Goal: Task Accomplishment & Management: Use online tool/utility

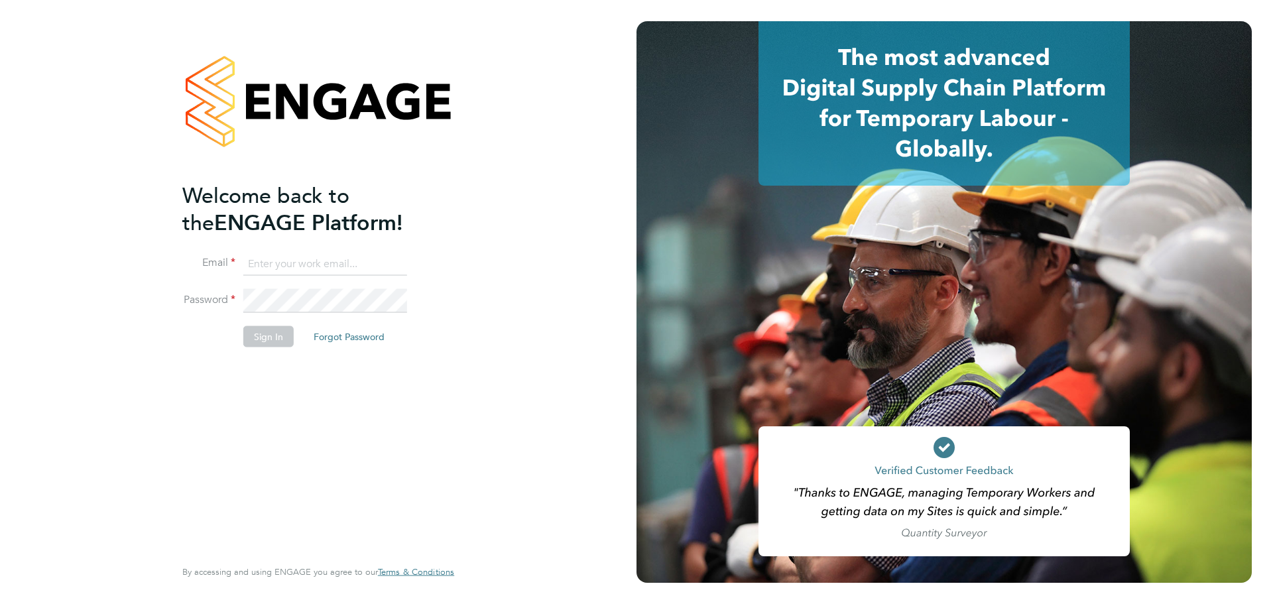
type input "rod.tapper@wates.co.uk"
click at [268, 336] on button "Sign In" at bounding box center [268, 336] width 50 height 21
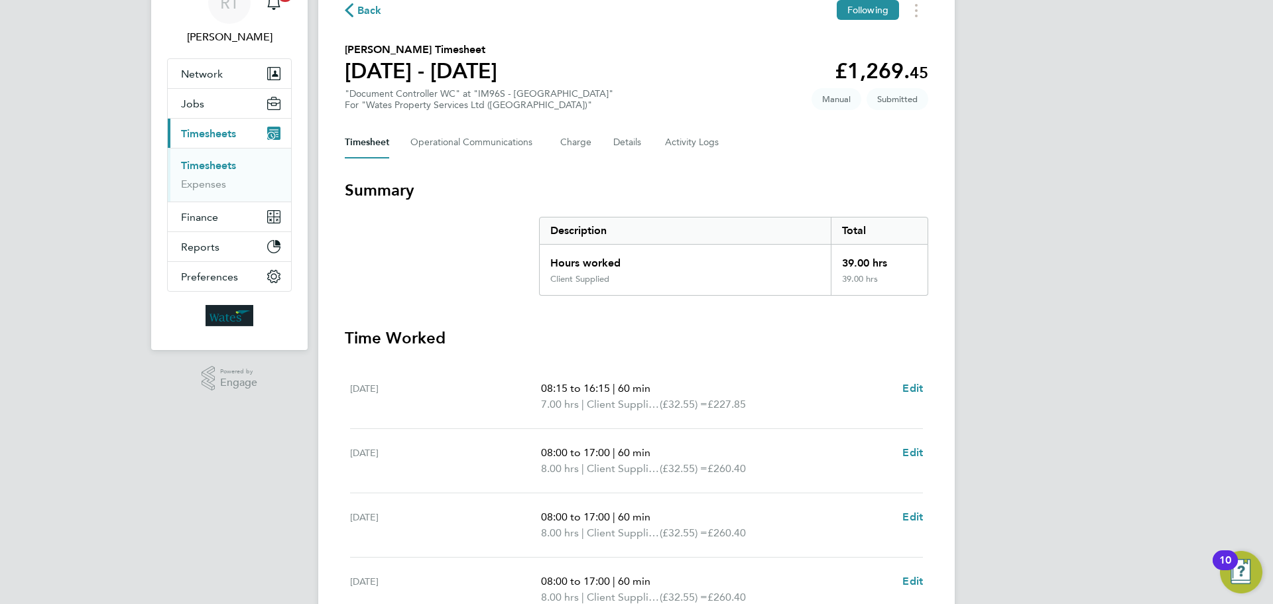
scroll to position [268, 0]
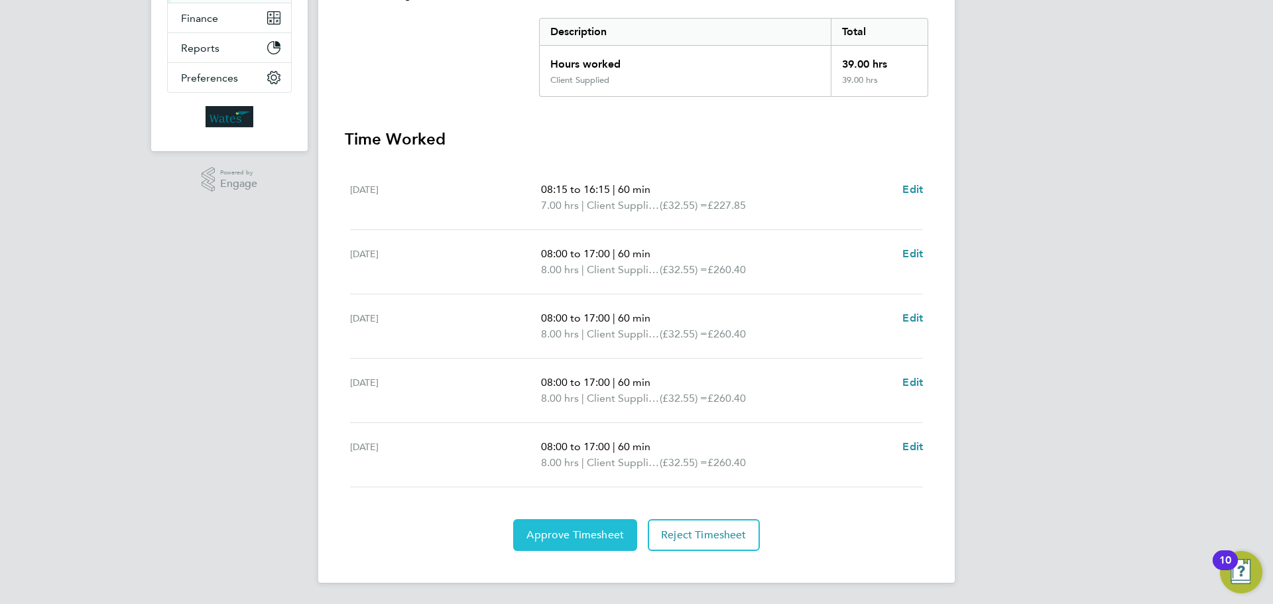
click at [547, 534] on span "Approve Timesheet" at bounding box center [575, 535] width 97 height 13
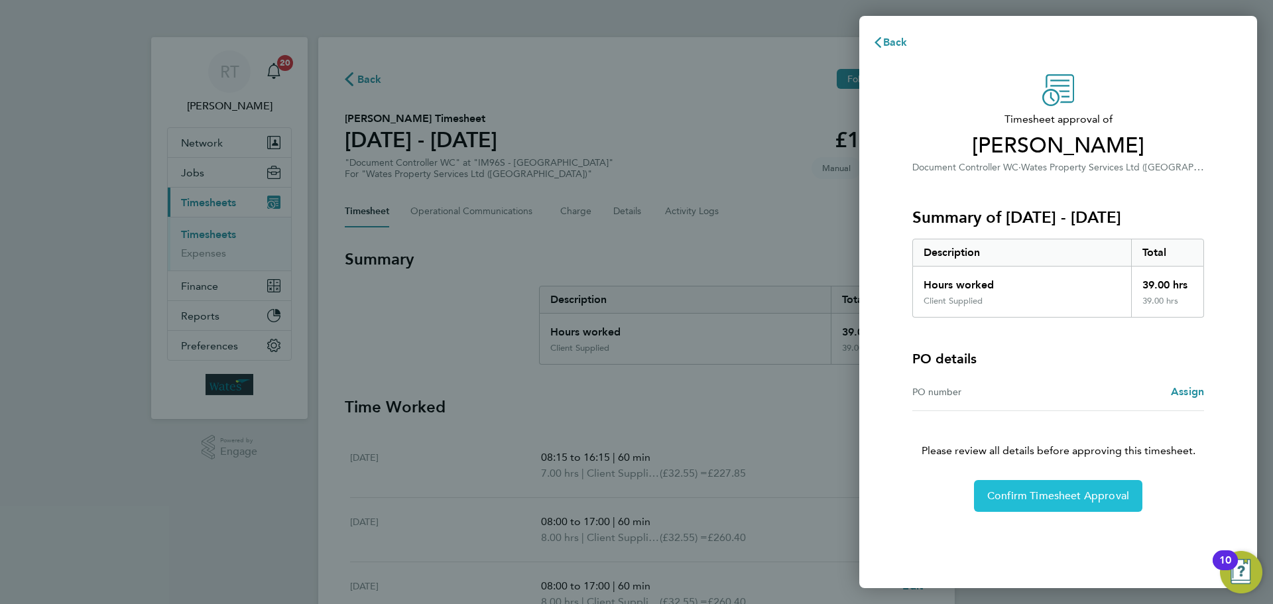
click at [1037, 491] on span "Confirm Timesheet Approval" at bounding box center [1058, 495] width 142 height 13
